Goal: Navigation & Orientation: Understand site structure

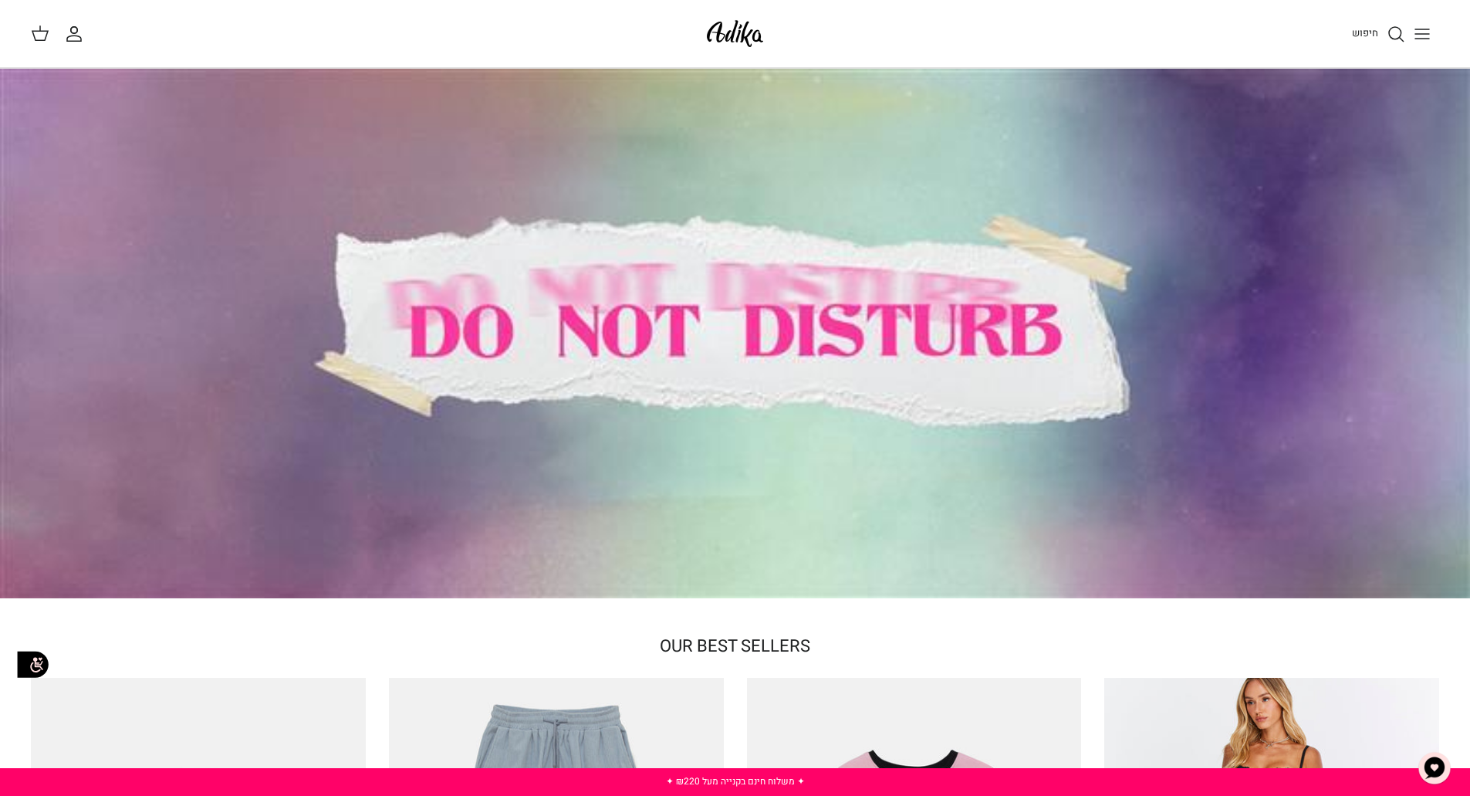
click at [1418, 36] on icon "Toggle menu" at bounding box center [1422, 34] width 19 height 19
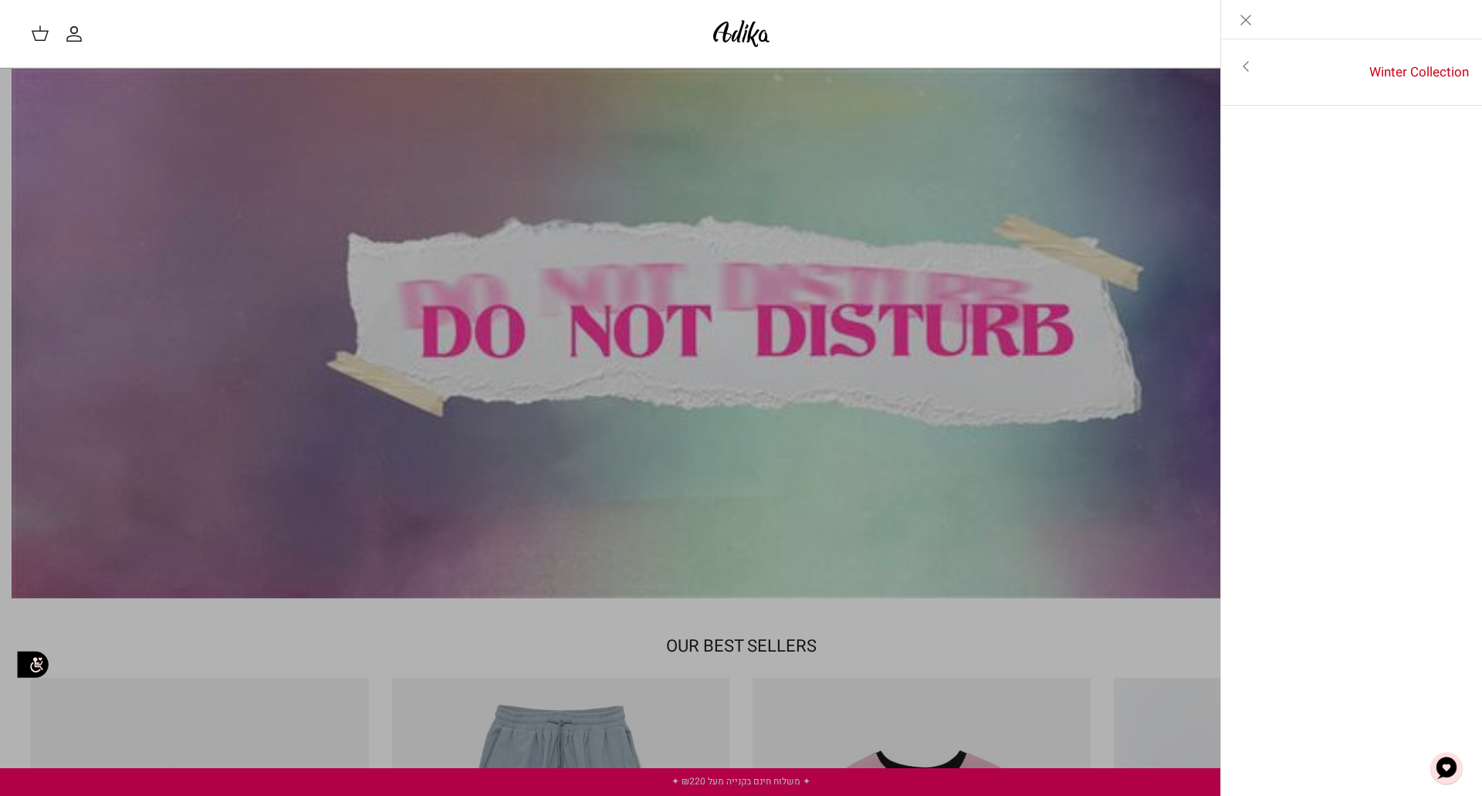
click at [676, 260] on link "Toggle menu" at bounding box center [741, 398] width 1482 height 796
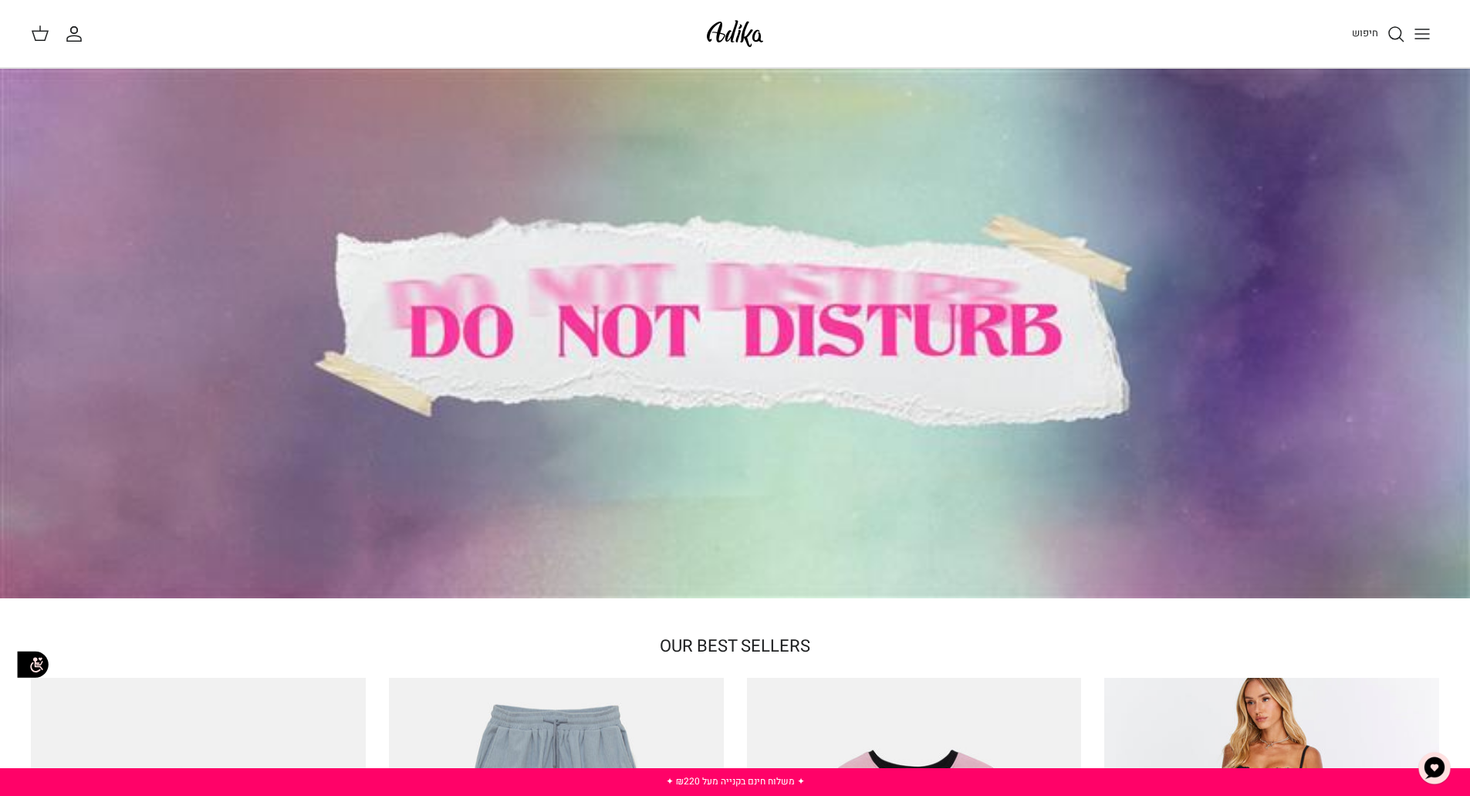
click at [736, 27] on img at bounding box center [735, 33] width 66 height 36
click at [1422, 35] on icon "Toggle menu" at bounding box center [1422, 34] width 19 height 19
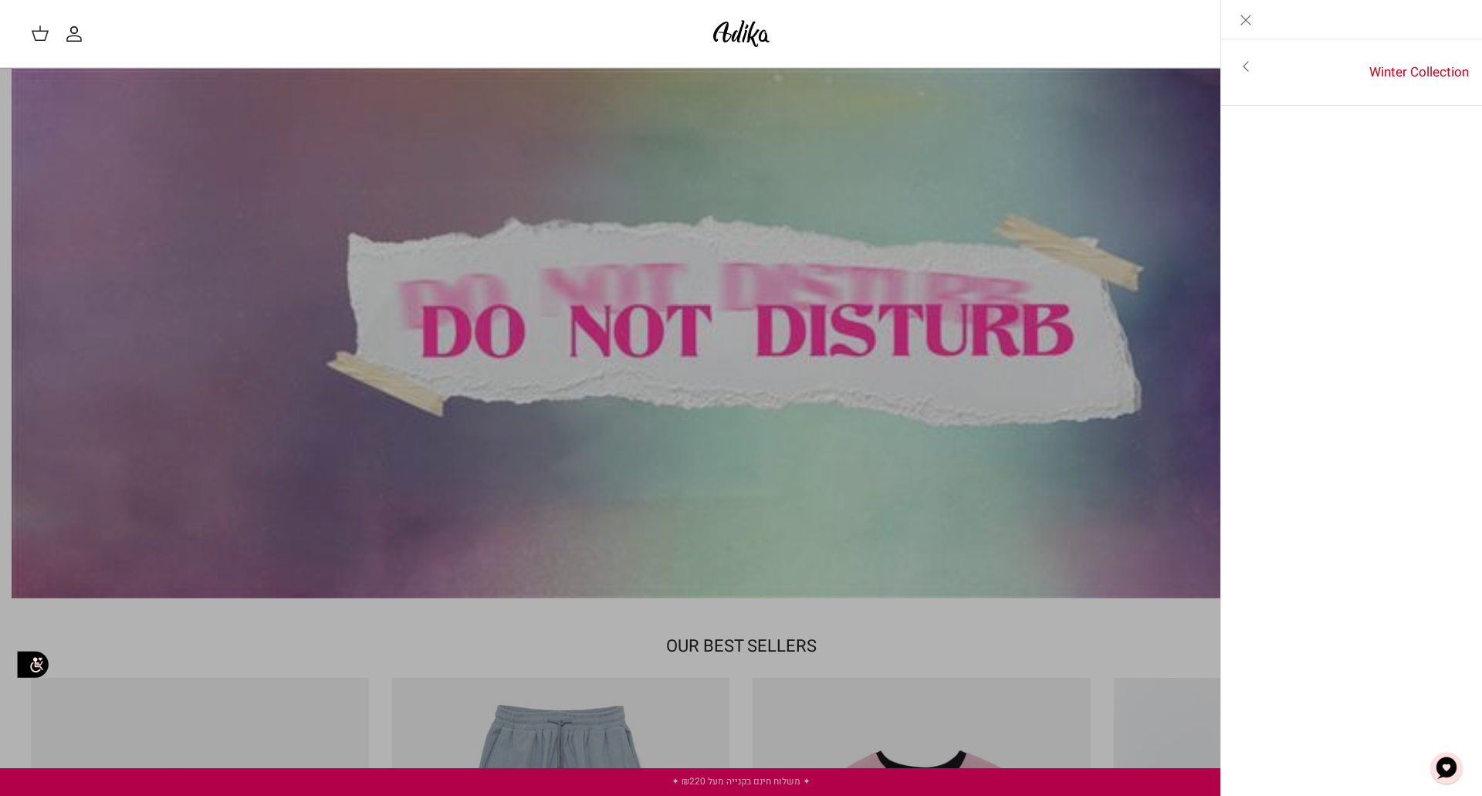
click at [1248, 73] on icon "Toggle menu" at bounding box center [1245, 66] width 19 height 19
